Goal: Task Accomplishment & Management: Complete application form

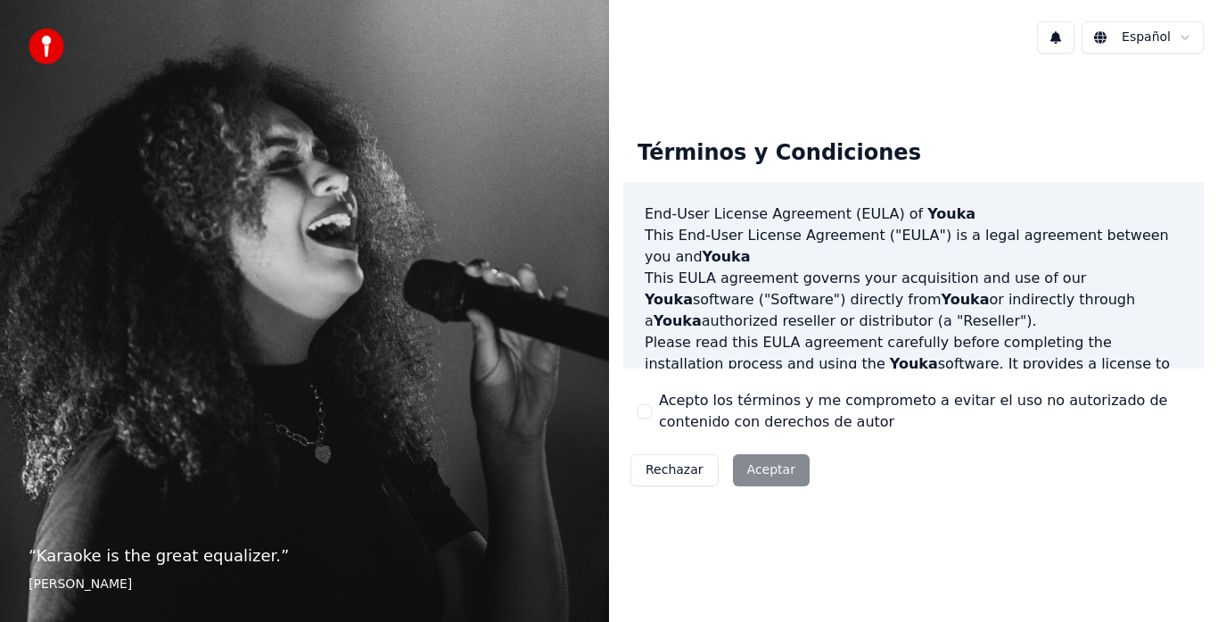
click at [755, 464] on div "Rechazar Aceptar" at bounding box center [720, 470] width 194 height 46
click at [649, 421] on div "Acepto los términos y me comprometo a evitar el uso no autorizado de contenido …" at bounding box center [914, 411] width 552 height 43
click at [648, 414] on button "Acepto los términos y me comprometo a evitar el uso no autorizado de contenido …" at bounding box center [645, 411] width 14 height 14
click at [647, 414] on button "Acepto los términos y me comprometo a evitar el uso no autorizado de contenido …" at bounding box center [645, 411] width 14 height 14
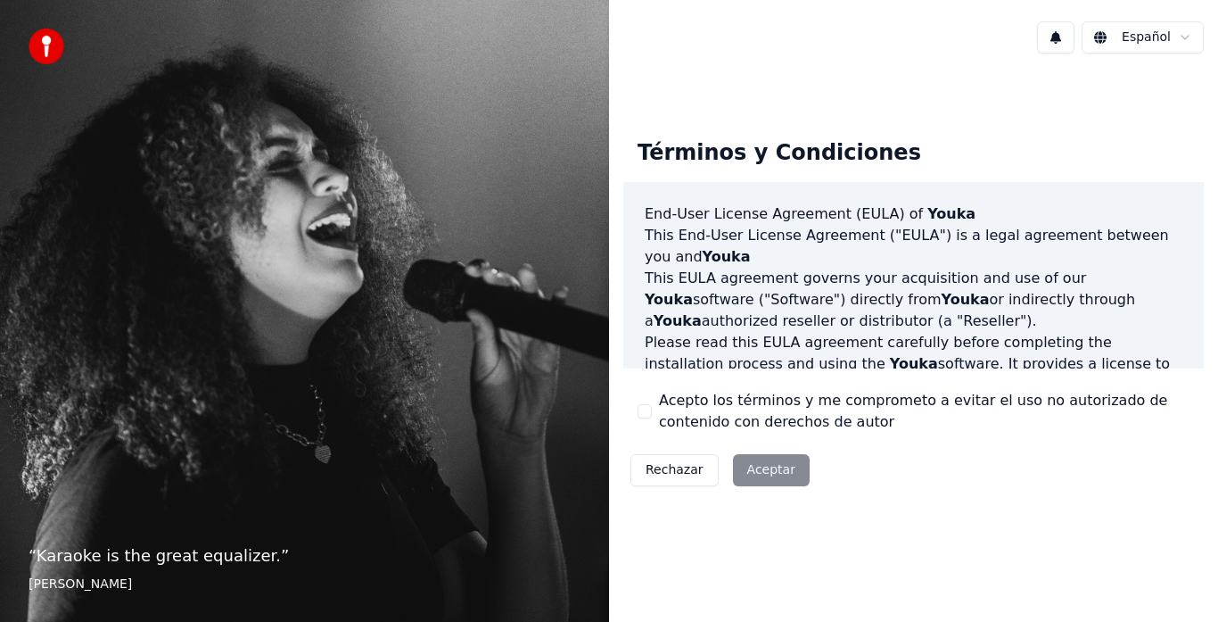
click at [647, 414] on button "Acepto los términos y me comprometo a evitar el uso no autorizado de contenido …" at bounding box center [645, 411] width 14 height 14
click at [765, 466] on button "Aceptar" at bounding box center [771, 470] width 77 height 32
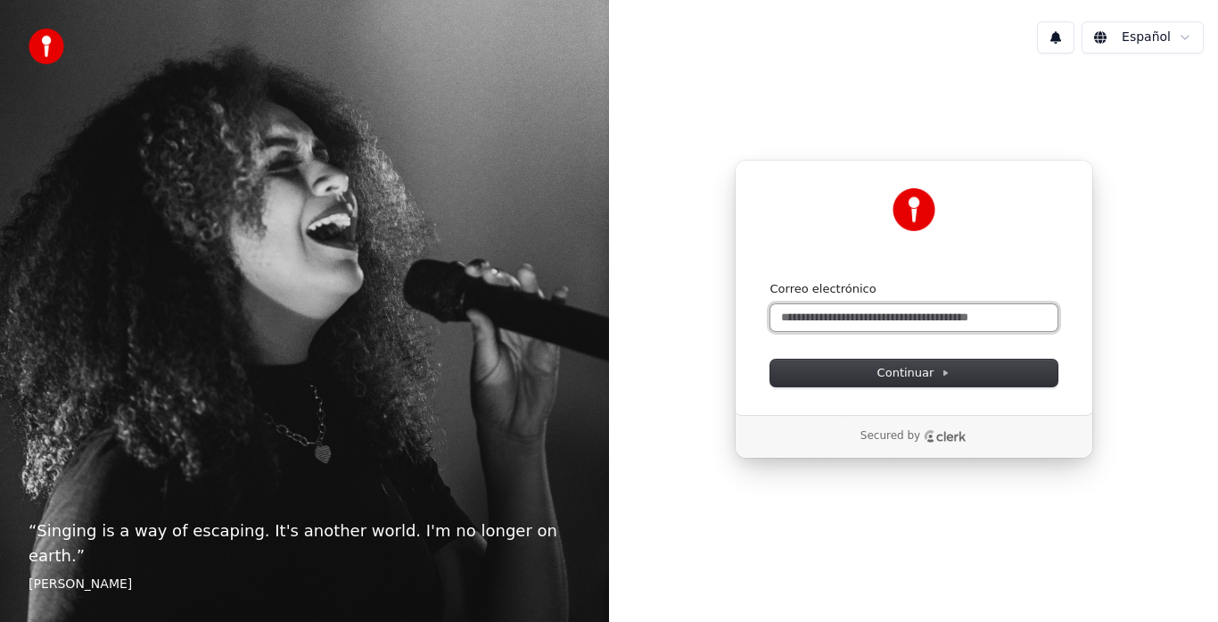
click at [887, 322] on input "Correo electrónico" at bounding box center [914, 317] width 287 height 27
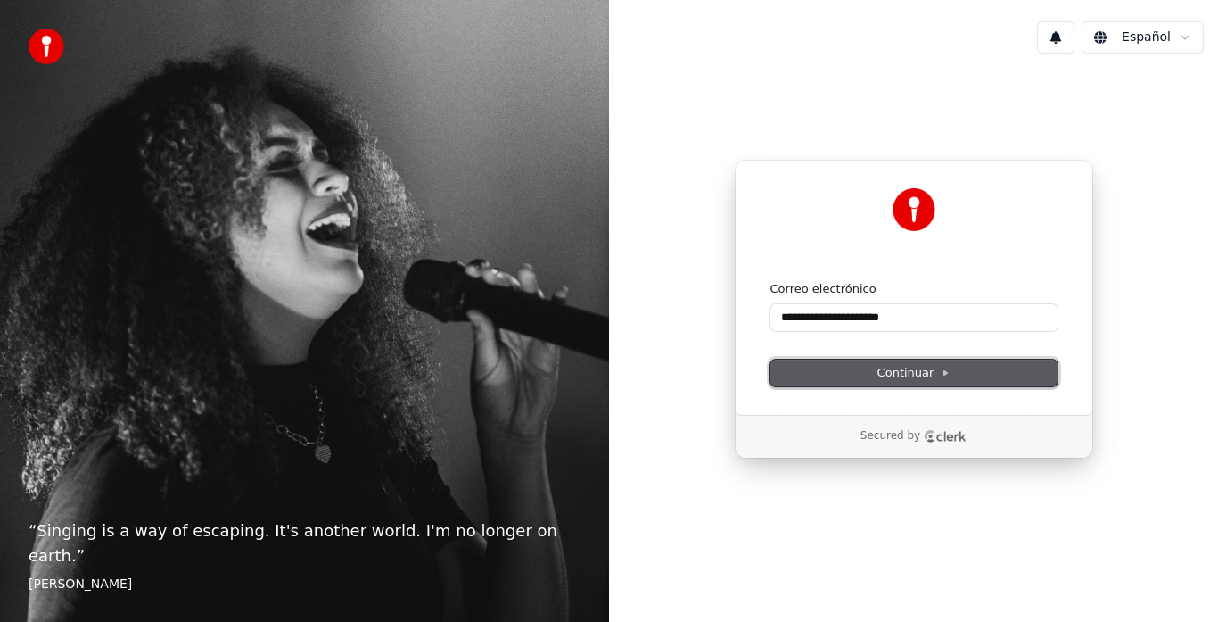
click at [908, 373] on span "Continuar" at bounding box center [914, 373] width 73 height 16
type input "**********"
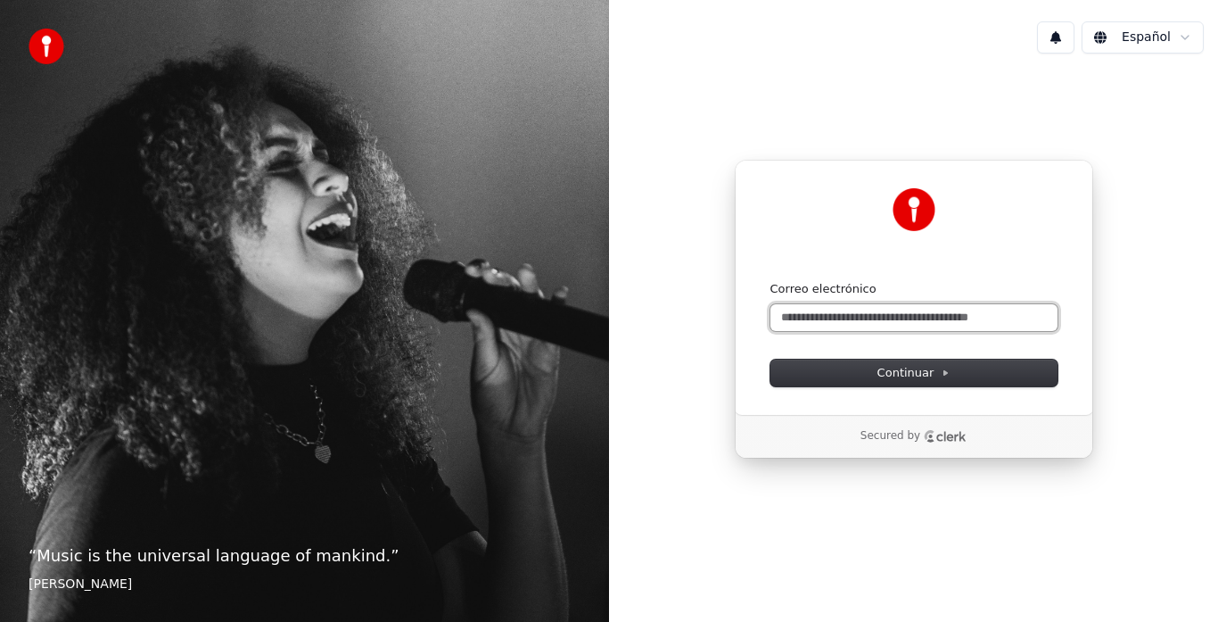
click at [870, 314] on input "Correo electrónico" at bounding box center [914, 317] width 287 height 27
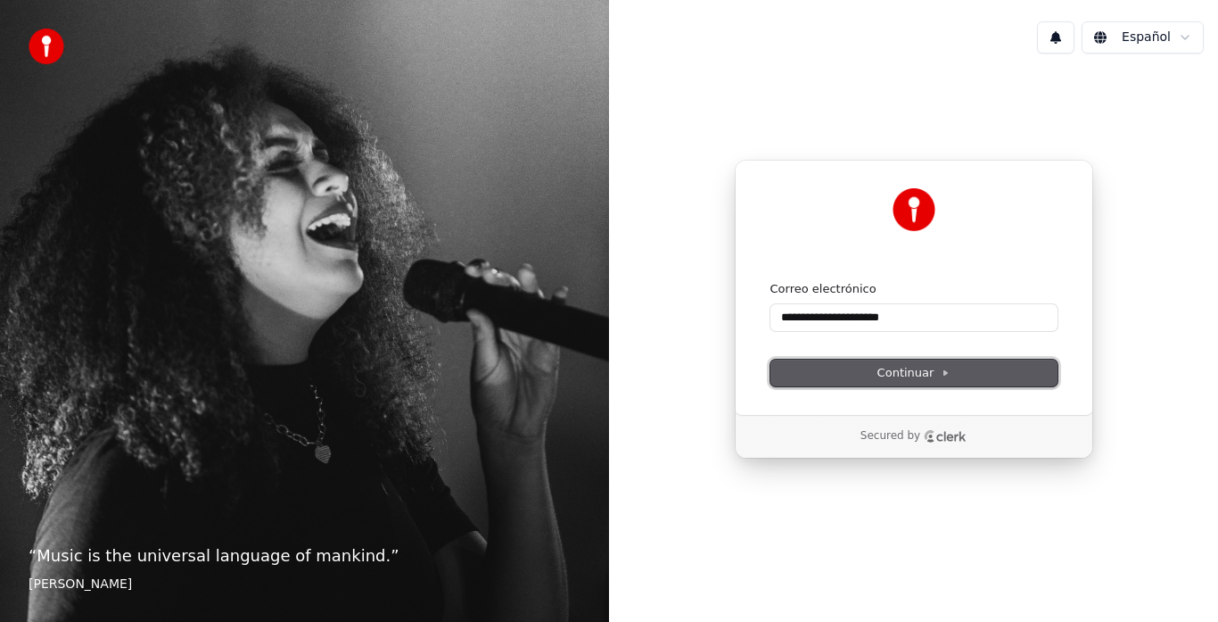
click at [931, 372] on span "Continuar" at bounding box center [914, 373] width 73 height 16
type input "**********"
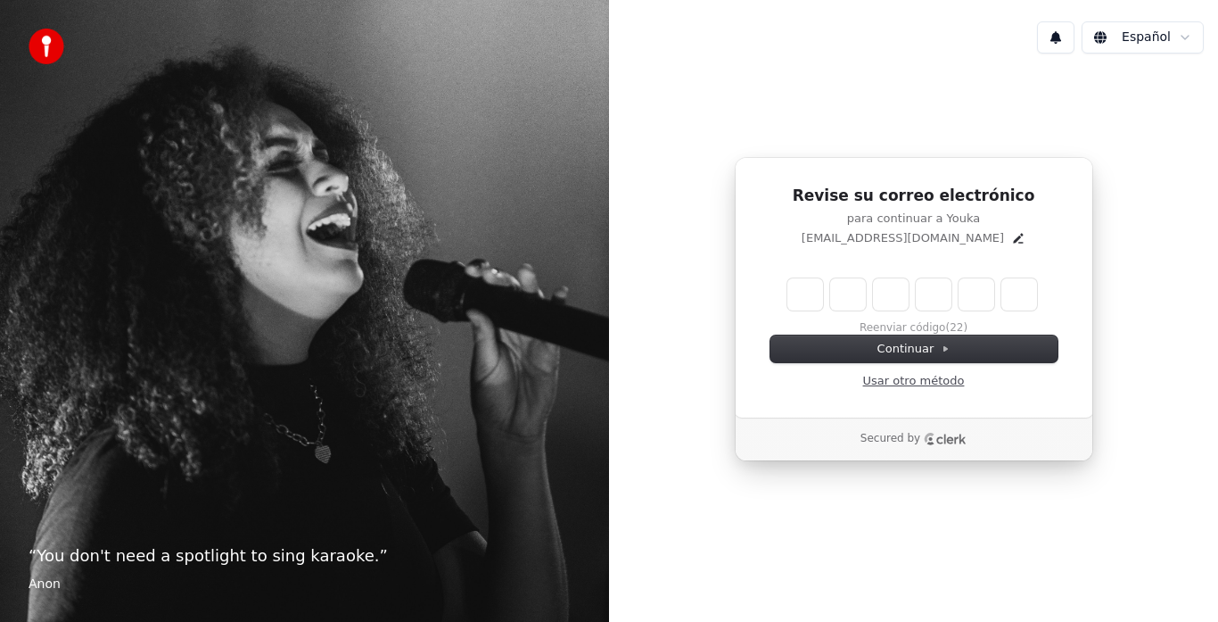
click at [913, 382] on link "Usar otro método" at bounding box center [914, 381] width 102 height 16
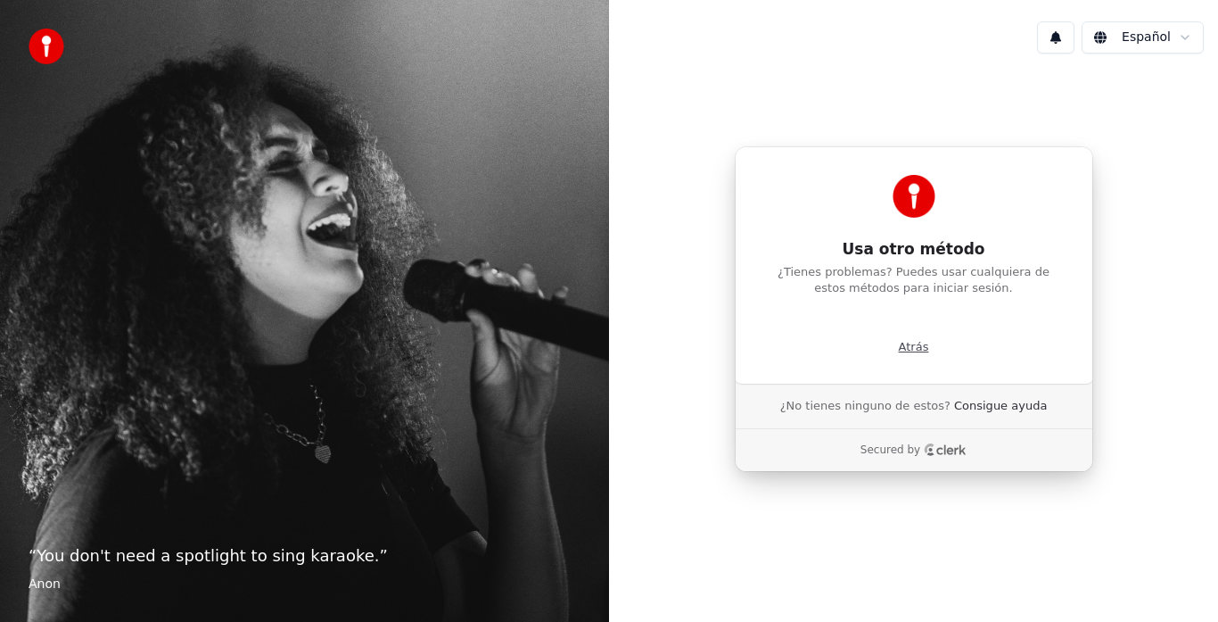
click at [906, 344] on p "Atrás" at bounding box center [914, 347] width 30 height 16
